Goal: Task Accomplishment & Management: Use online tool/utility

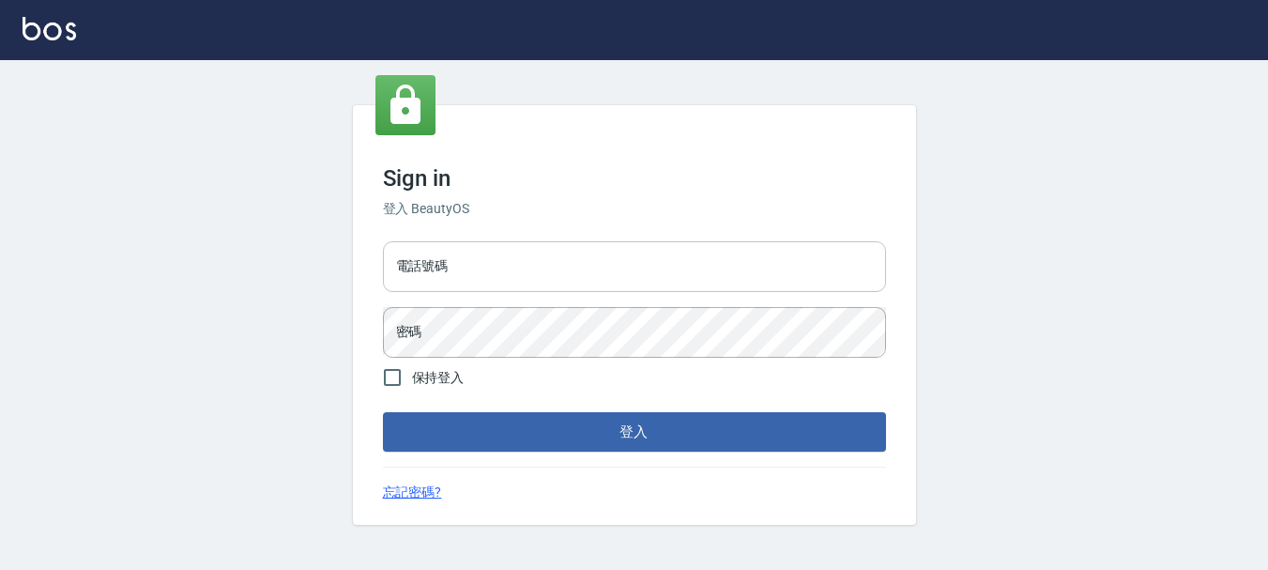
click at [579, 243] on input "電話號碼" at bounding box center [634, 266] width 503 height 51
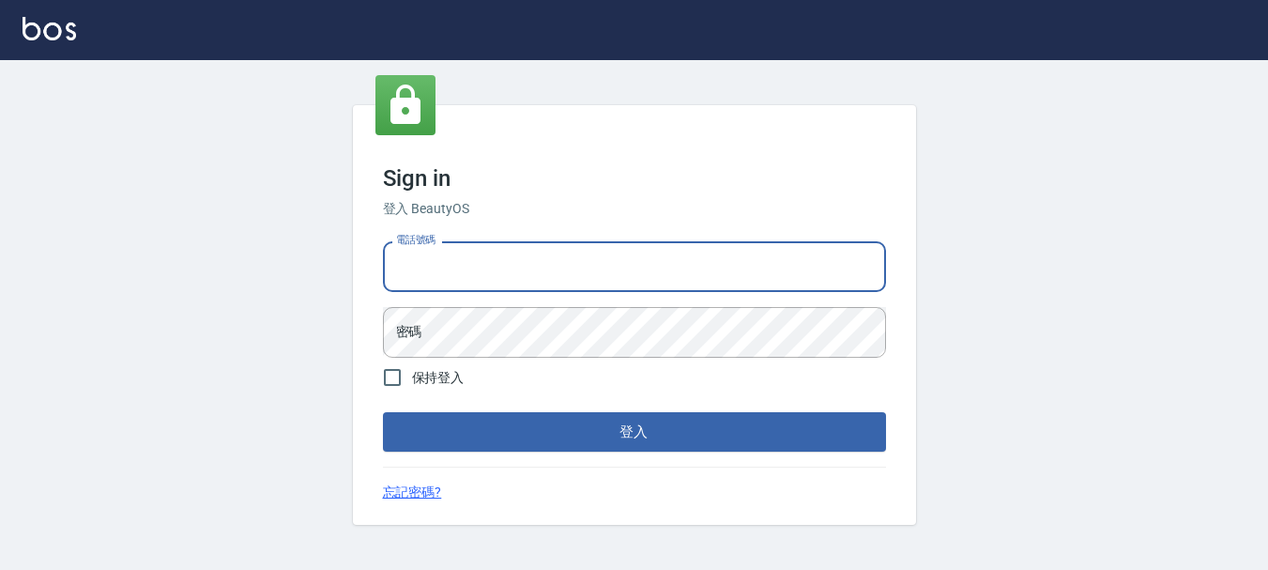
type input "0928200634"
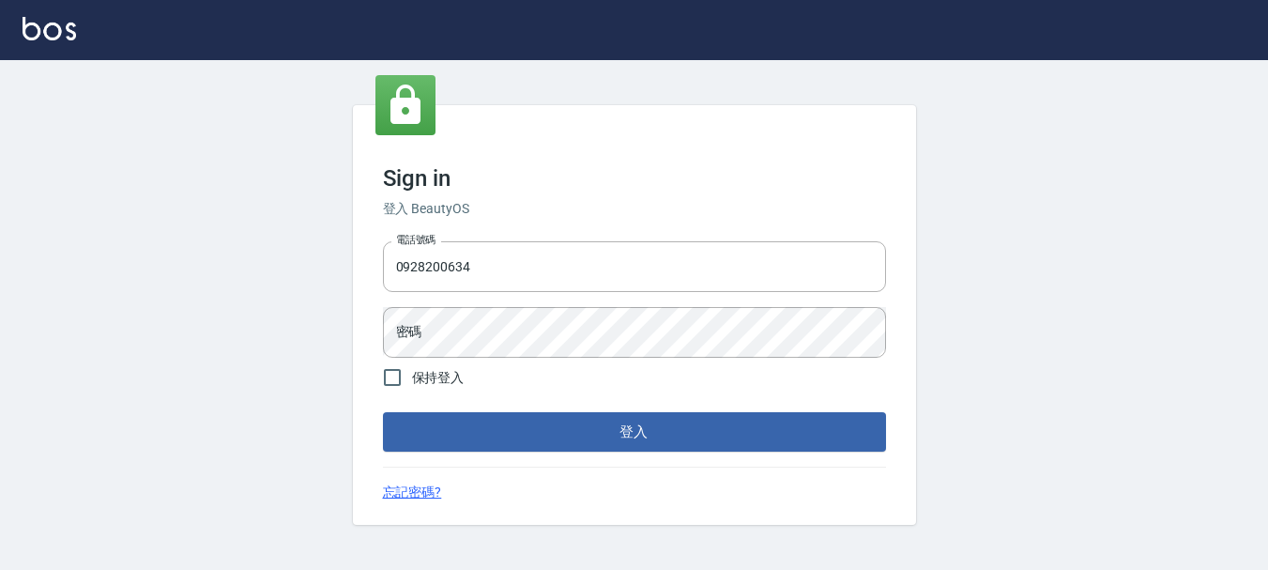
click at [539, 375] on form "電話號碼 0928200634 電話號碼 密碼 密碼 保持登入 登入" at bounding box center [634, 343] width 503 height 218
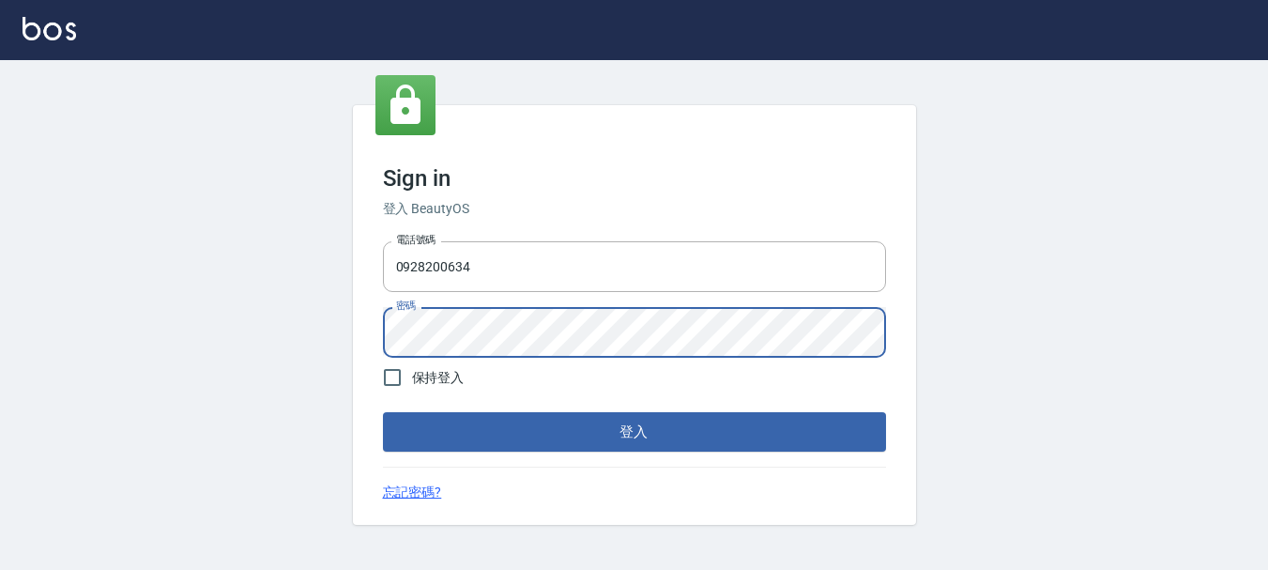
click at [383, 412] on button "登入" at bounding box center [634, 431] width 503 height 39
